Goal: Information Seeking & Learning: Learn about a topic

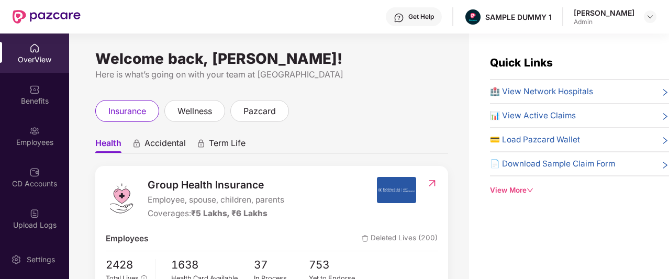
click at [404, 14] on div "Get Help" at bounding box center [414, 16] width 56 height 19
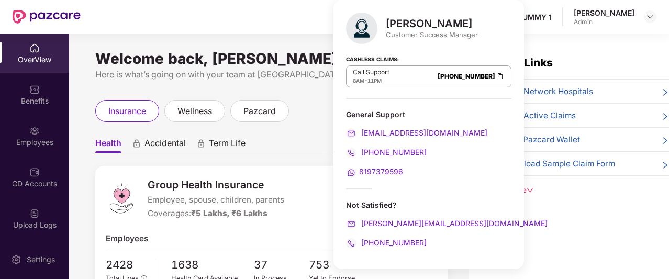
click at [307, 88] on div "Welcome back, Priyanshi Praveen! Here is what’s going on with your team at Pazc…" at bounding box center [269, 162] width 400 height 258
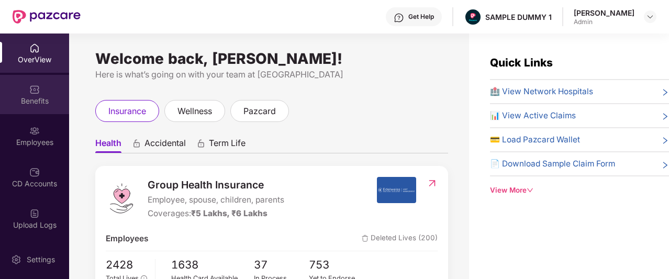
click at [40, 89] on div "Benefits" at bounding box center [34, 94] width 69 height 39
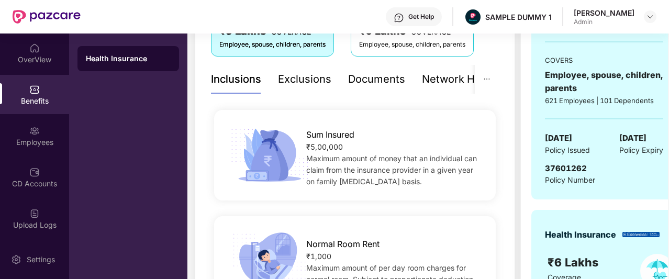
scroll to position [196, 0]
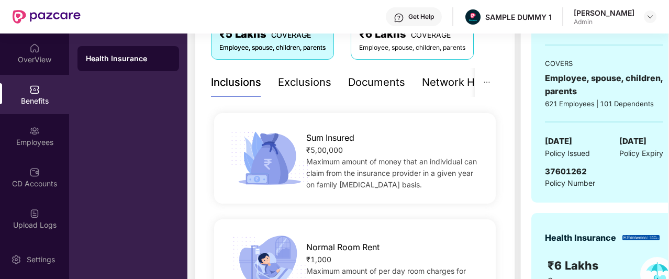
click at [310, 93] on div "Exclusions" at bounding box center [304, 82] width 53 height 29
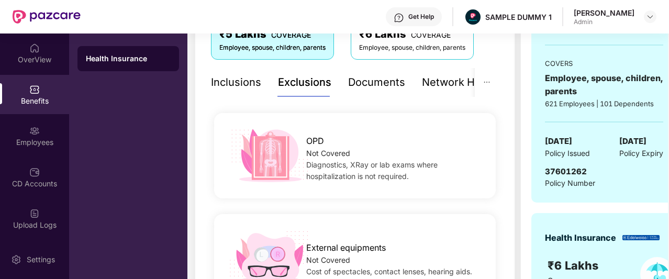
click at [379, 88] on div "Documents" at bounding box center [376, 82] width 57 height 16
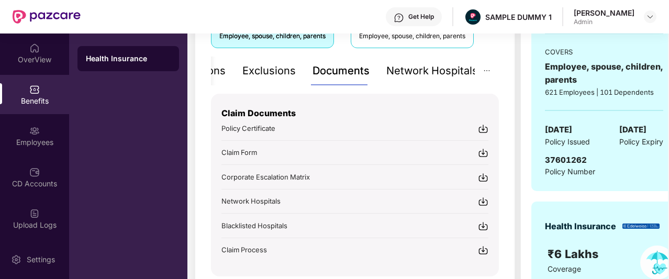
scroll to position [207, 0]
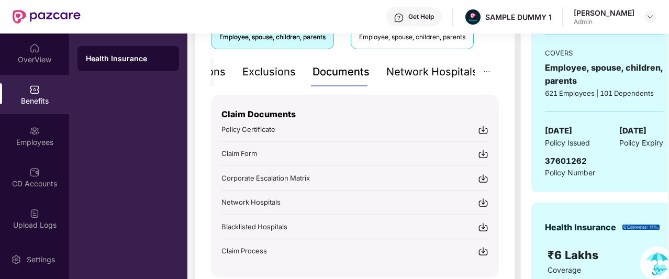
click at [398, 74] on div "Network Hospitals" at bounding box center [432, 72] width 92 height 16
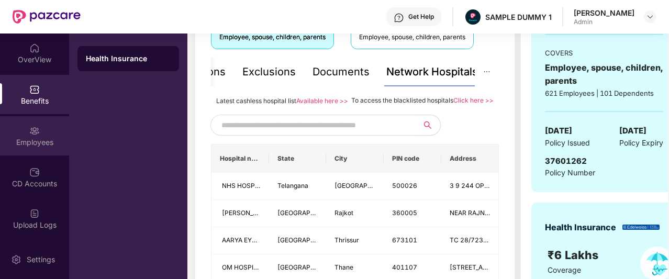
click at [38, 148] on div "Employees" at bounding box center [34, 135] width 69 height 39
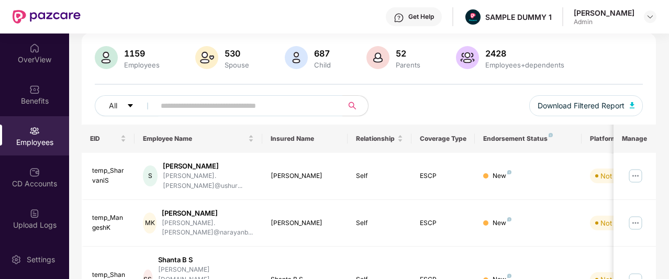
scroll to position [0, 0]
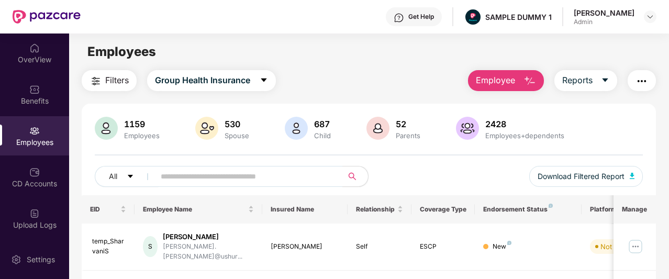
click at [531, 86] on img "button" at bounding box center [529, 81] width 13 height 13
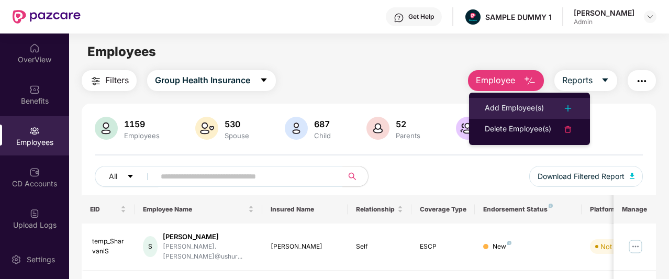
click at [504, 106] on div "Add Employee(s)" at bounding box center [513, 108] width 59 height 13
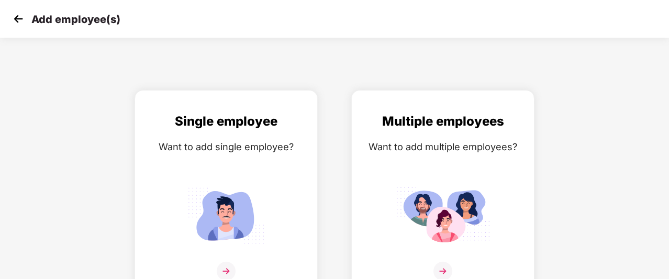
scroll to position [17, 0]
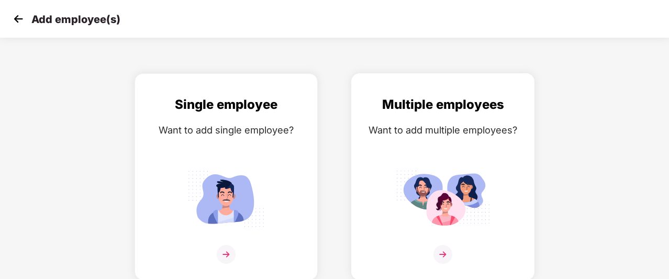
click at [443, 251] on img at bounding box center [442, 254] width 19 height 19
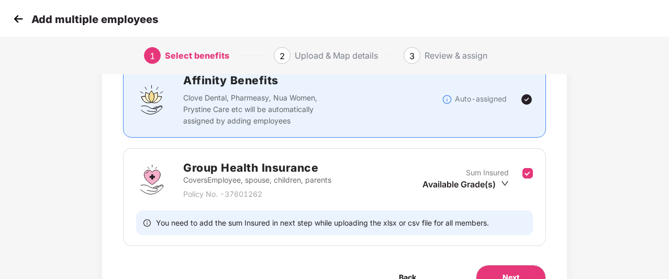
scroll to position [115, 0]
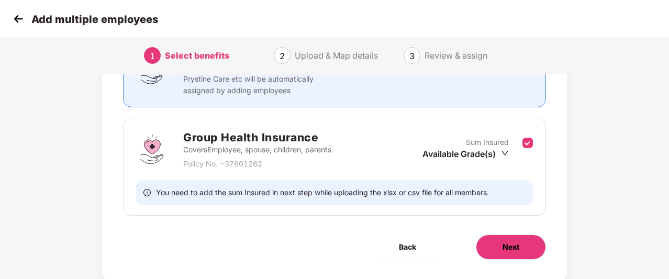
click at [502, 247] on span "Next" at bounding box center [510, 247] width 17 height 12
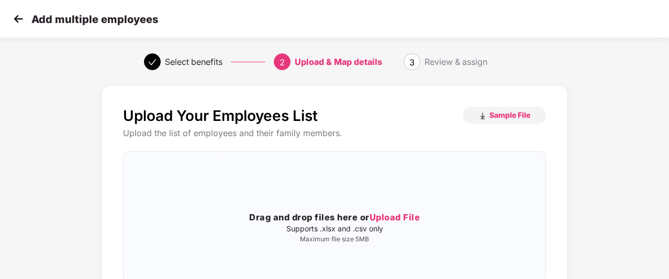
click at [19, 26] on img at bounding box center [18, 19] width 16 height 16
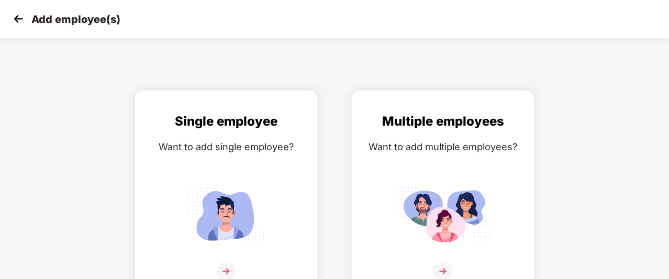
click at [23, 23] on img at bounding box center [18, 19] width 16 height 16
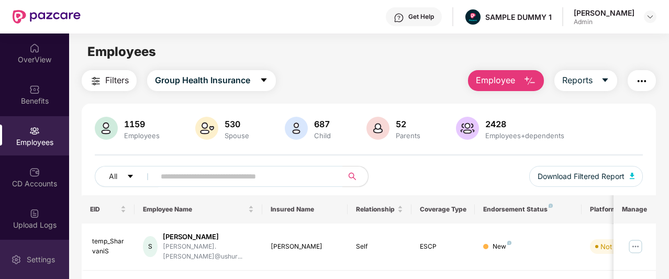
click at [41, 247] on div "Settings" at bounding box center [34, 259] width 69 height 39
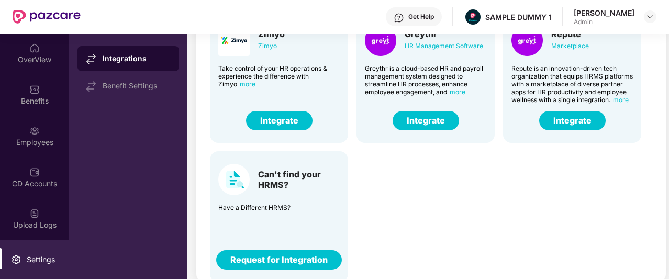
scroll to position [98, 0]
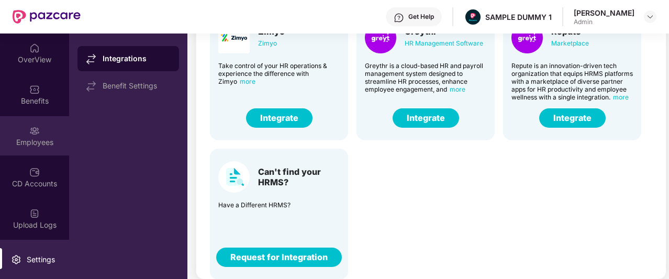
click at [42, 120] on div "Employees" at bounding box center [34, 135] width 69 height 39
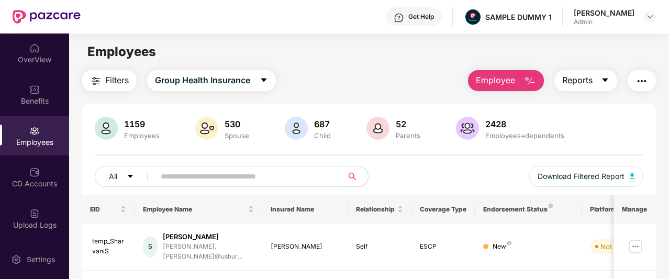
click at [595, 76] on button "Reports" at bounding box center [585, 80] width 63 height 21
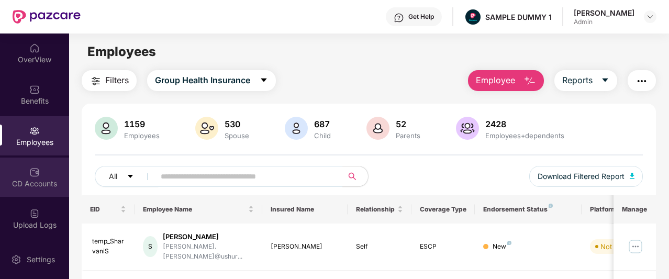
click at [22, 177] on div "CD Accounts" at bounding box center [34, 176] width 69 height 39
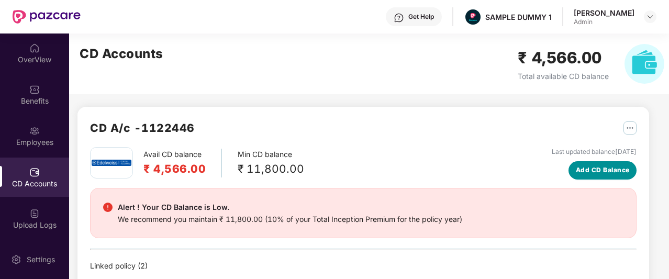
click at [605, 173] on span "Add CD Balance" at bounding box center [602, 170] width 54 height 10
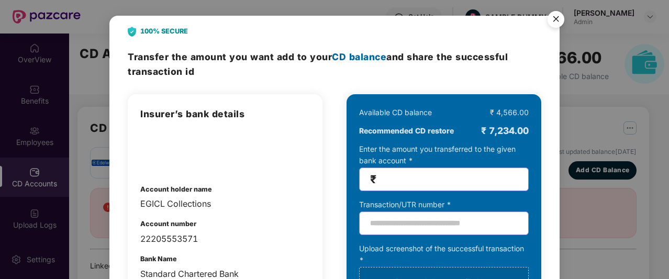
click at [552, 17] on img "Close" at bounding box center [555, 20] width 29 height 29
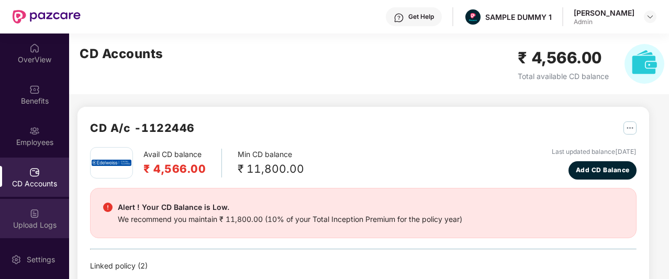
click at [8, 202] on div "Upload Logs" at bounding box center [34, 218] width 69 height 39
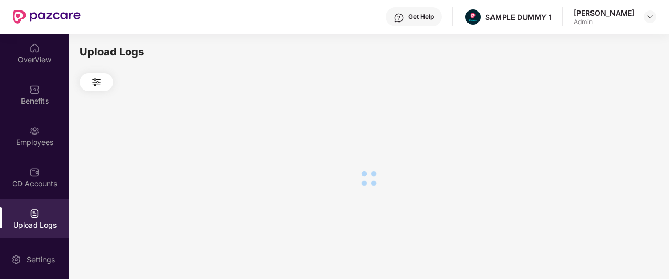
scroll to position [109, 0]
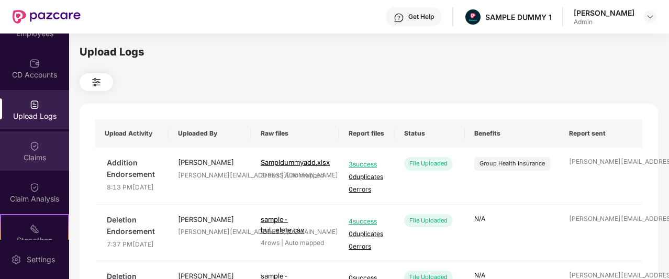
click at [43, 142] on div "Claims" at bounding box center [34, 150] width 69 height 39
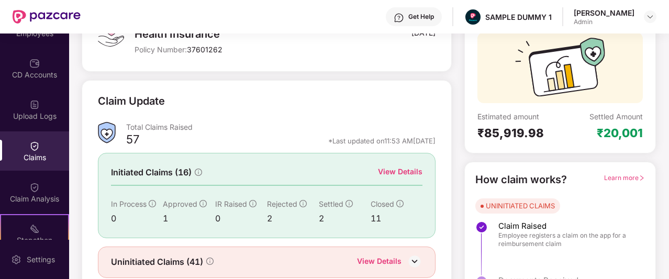
scroll to position [130, 0]
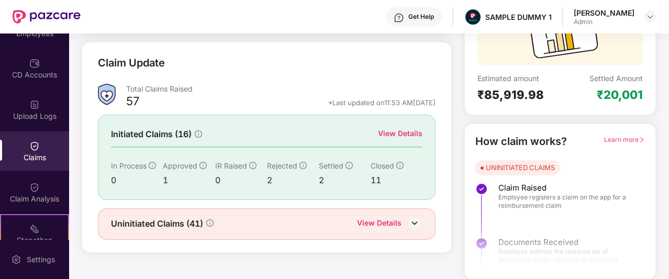
click at [408, 130] on div "View Details" at bounding box center [400, 134] width 44 height 12
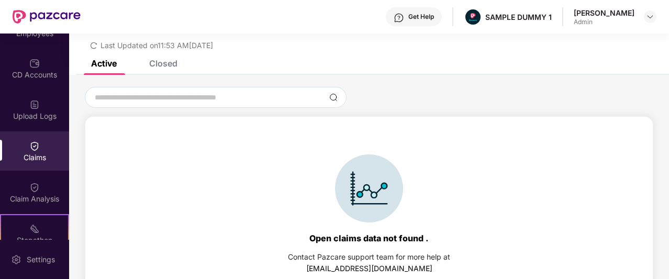
scroll to position [45, 0]
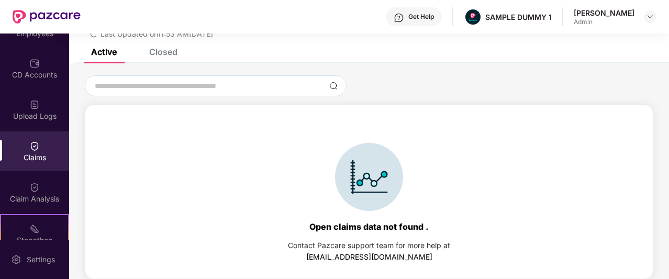
click at [177, 59] on div "Active Closed" at bounding box center [368, 56] width 599 height 15
click at [160, 61] on div "Closed" at bounding box center [155, 51] width 44 height 23
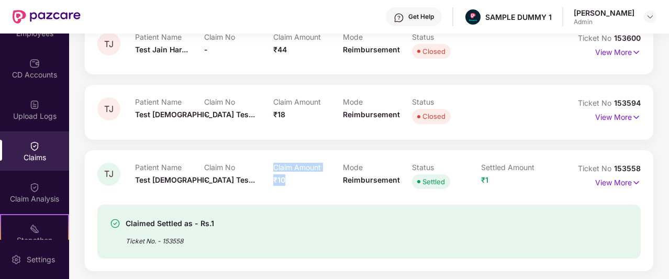
drag, startPoint x: 290, startPoint y: 175, endPoint x: 266, endPoint y: 174, distance: 24.1
click at [266, 174] on div "Patient Name Test [DEMOGRAPHIC_DATA] Tes... Claim No - Claim Amount ₹10 Mode Re…" at bounding box center [342, 177] width 415 height 29
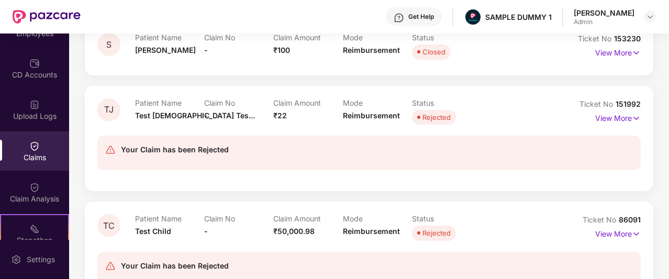
scroll to position [397, 0]
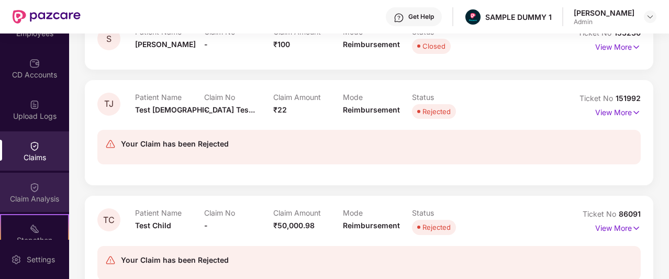
click at [30, 181] on div at bounding box center [34, 186] width 10 height 10
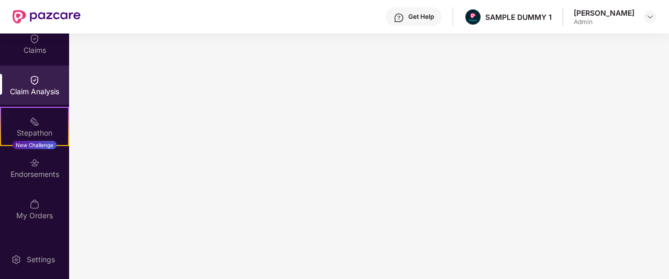
scroll to position [224, 0]
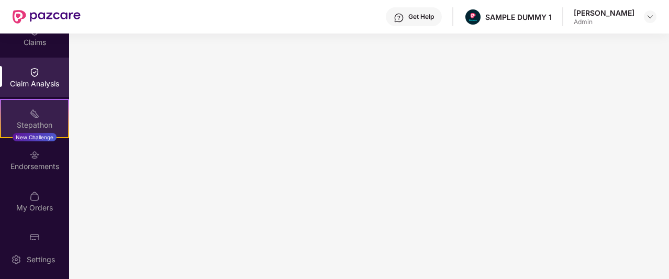
click at [35, 120] on div "Stepathon" at bounding box center [34, 125] width 67 height 10
